Goal: Transaction & Acquisition: Purchase product/service

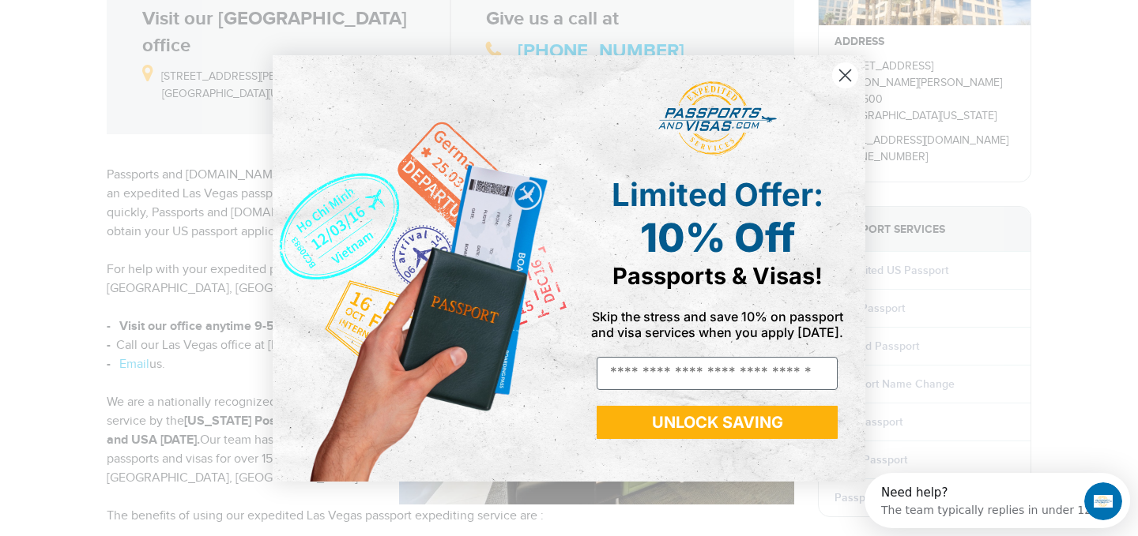
click at [855, 73] on circle "Close dialog" at bounding box center [845, 75] width 26 height 26
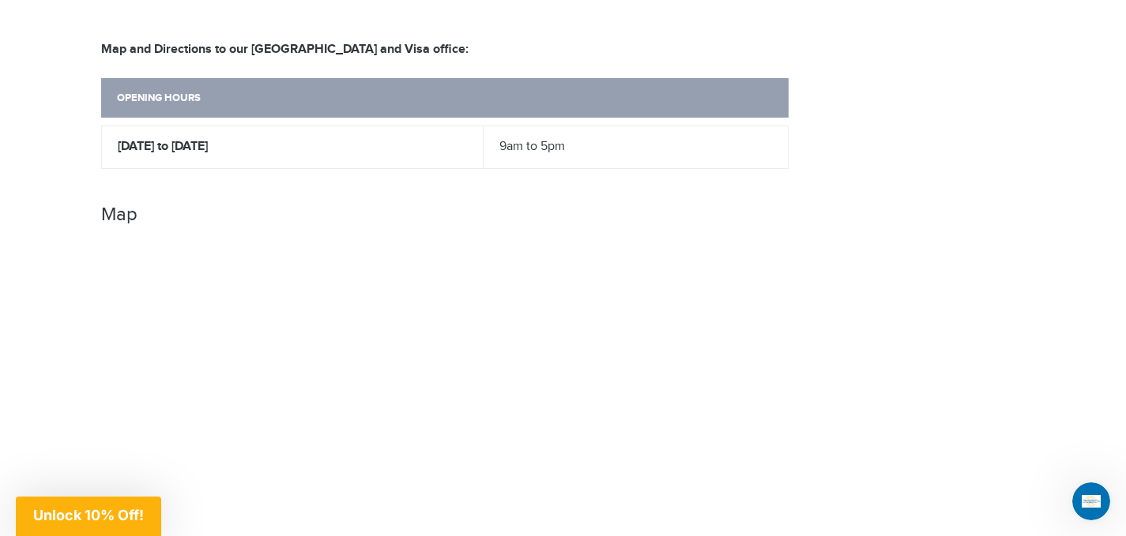
scroll to position [711, 0]
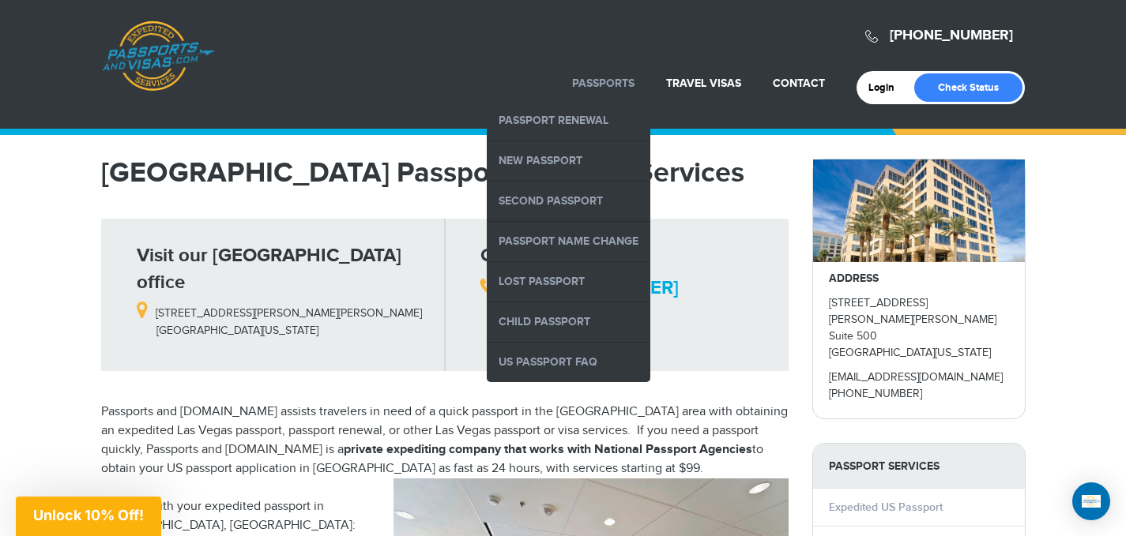
click at [585, 72] on li "Passports Passport Renewal [GEOGRAPHIC_DATA] Second Passport Passport Name Chan…" at bounding box center [603, 83] width 94 height 35
click at [591, 234] on link "Passport Name Change" at bounding box center [569, 241] width 164 height 39
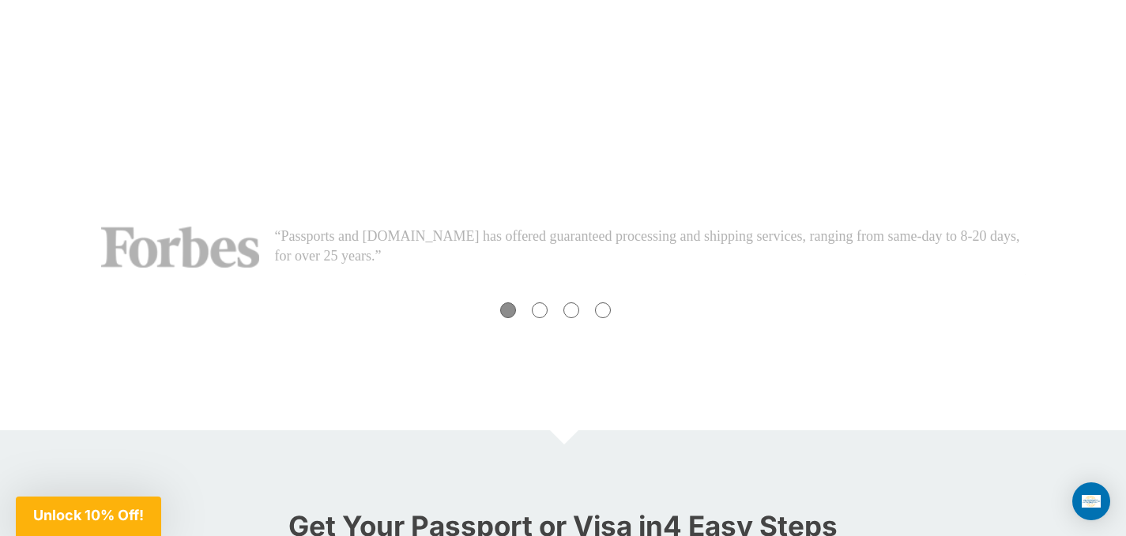
scroll to position [711, 0]
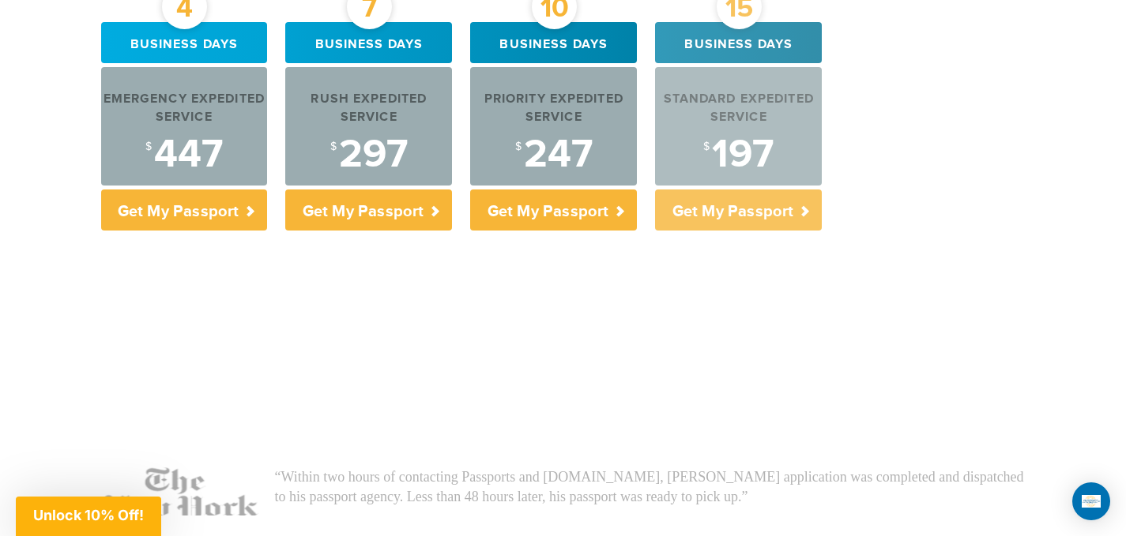
click at [743, 103] on div "Standard Expedited Service" at bounding box center [738, 109] width 167 height 36
